Goal: Entertainment & Leisure: Consume media (video, audio)

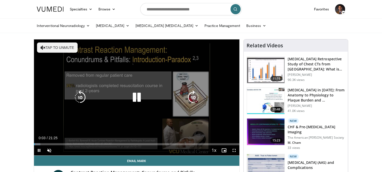
click at [53, 48] on button "Tap to unmute" at bounding box center [57, 47] width 41 height 10
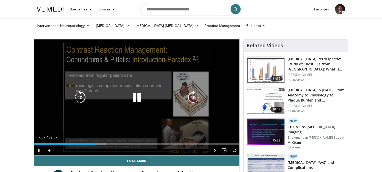
click at [137, 96] on icon "Video Player" at bounding box center [137, 97] width 14 height 14
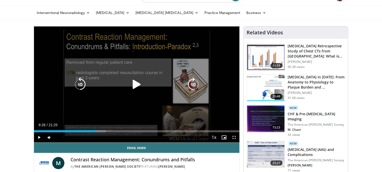
scroll to position [25, 0]
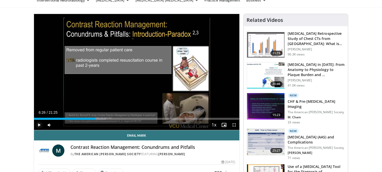
click at [39, 127] on span "Video Player" at bounding box center [39, 125] width 10 height 10
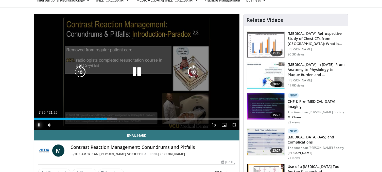
click at [42, 126] on span "Video Player" at bounding box center [39, 125] width 10 height 10
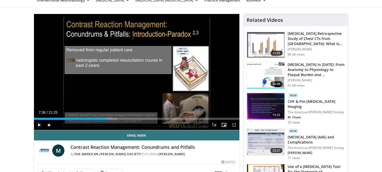
click at [39, 125] on span "Video Player" at bounding box center [39, 125] width 10 height 10
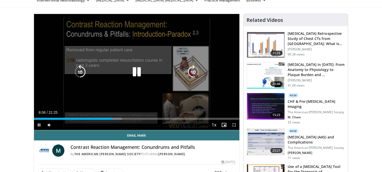
click at [144, 72] on div "Video Player" at bounding box center [136, 72] width 123 height 10
click at [138, 72] on icon "Video Player" at bounding box center [137, 72] width 14 height 14
click at [137, 73] on icon "Video Player" at bounding box center [137, 72] width 14 height 14
click at [137, 70] on icon "Video Player" at bounding box center [137, 72] width 14 height 14
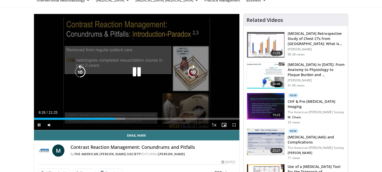
click at [136, 73] on icon "Video Player" at bounding box center [137, 72] width 14 height 14
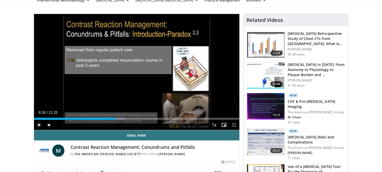
click at [40, 124] on span "Video Player" at bounding box center [39, 125] width 10 height 10
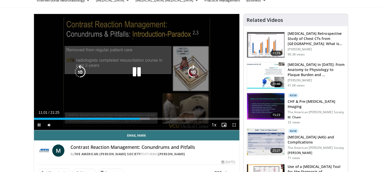
click at [137, 73] on icon "Video Player" at bounding box center [137, 72] width 14 height 14
click at [138, 72] on icon "Video Player" at bounding box center [137, 72] width 14 height 14
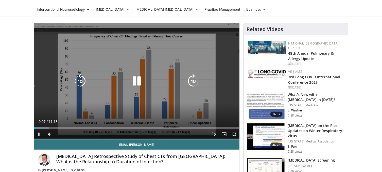
scroll to position [25, 0]
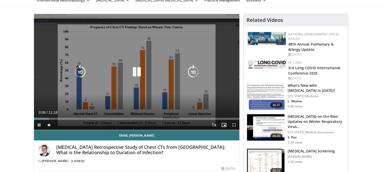
click at [138, 75] on icon "Video Player" at bounding box center [137, 72] width 14 height 14
